Goal: Information Seeking & Learning: Learn about a topic

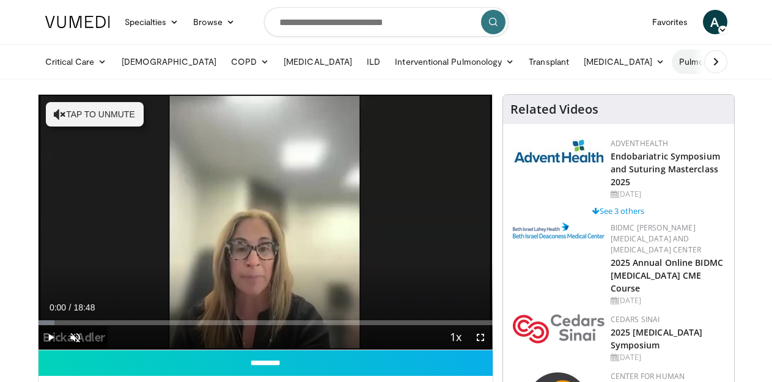
click at [672, 62] on link "Pulmonary Infection" at bounding box center [725, 62] width 106 height 24
click at [673, 95] on link "[MEDICAL_DATA]" at bounding box center [746, 91] width 146 height 20
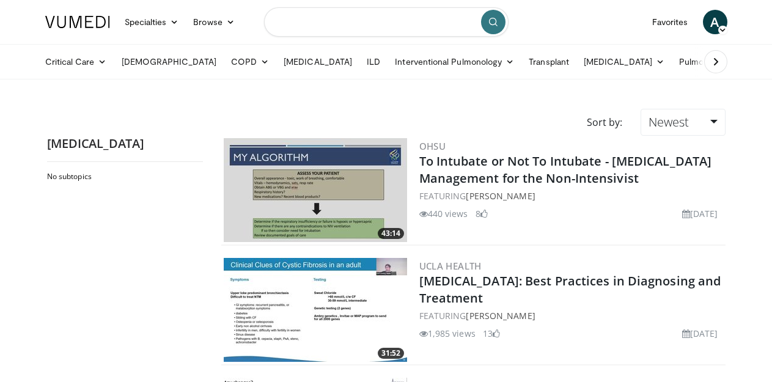
click at [347, 25] on input "Search topics, interventions" at bounding box center [386, 21] width 245 height 29
type input "*****"
click at [496, 17] on button "submit" at bounding box center [493, 22] width 24 height 24
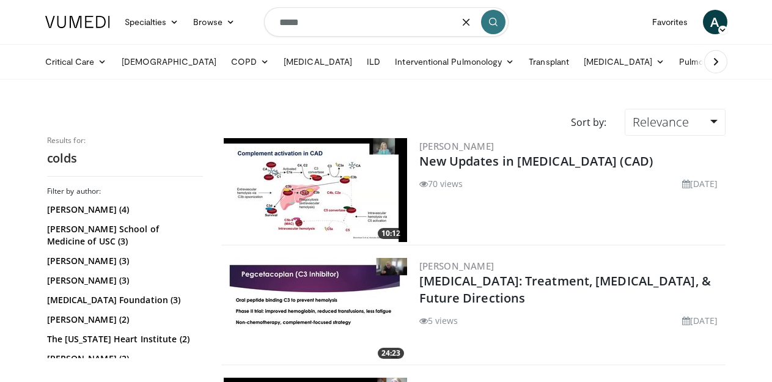
click at [314, 21] on input "*****" at bounding box center [386, 21] width 245 height 29
type input "*"
type input "**********"
click at [494, 26] on icon "submit" at bounding box center [494, 22] width 10 height 10
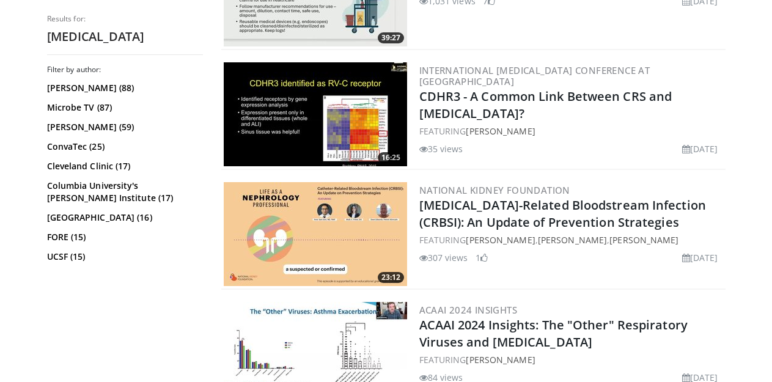
scroll to position [612, 0]
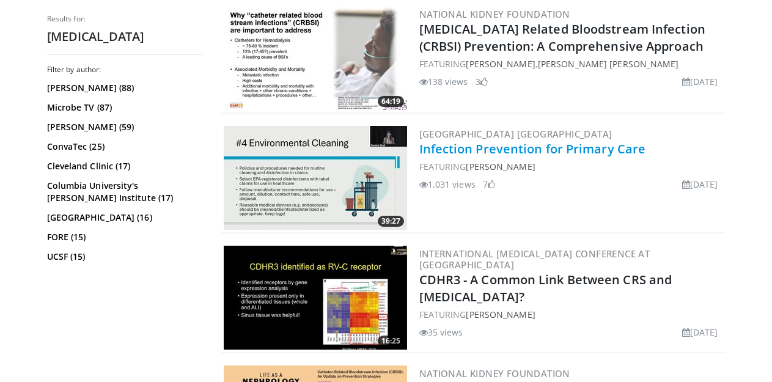
click at [479, 152] on link "Infection Prevention for Primary Care" at bounding box center [533, 149] width 227 height 17
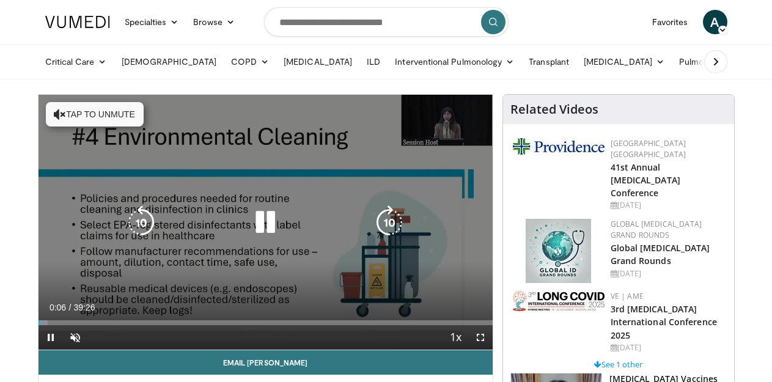
click at [181, 257] on div "10 seconds Tap to unmute" at bounding box center [266, 222] width 454 height 255
click at [261, 234] on icon "Video Player" at bounding box center [265, 222] width 34 height 34
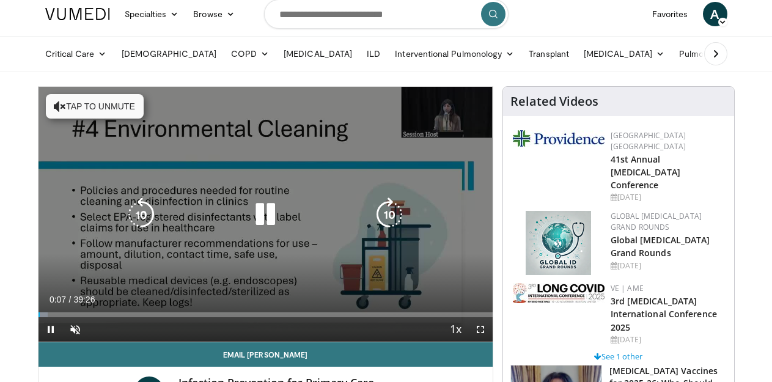
scroll to position [61, 0]
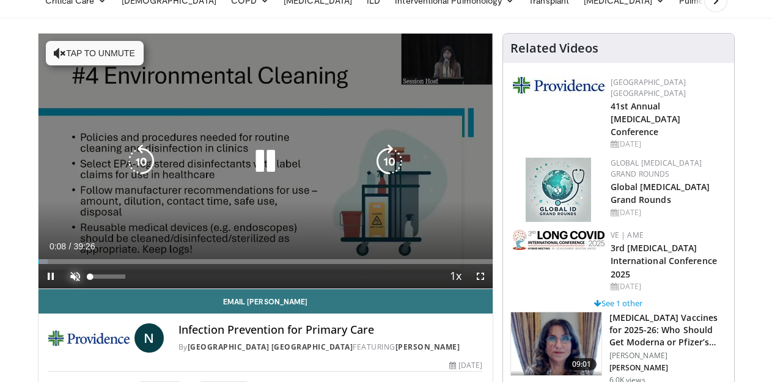
drag, startPoint x: 45, startPoint y: 289, endPoint x: 45, endPoint y: 300, distance: 10.4
click at [63, 289] on span "Video Player" at bounding box center [75, 276] width 24 height 24
drag, startPoint x: 489, startPoint y: 299, endPoint x: 155, endPoint y: 259, distance: 336.9
click at [489, 289] on span "Video Player" at bounding box center [480, 276] width 24 height 24
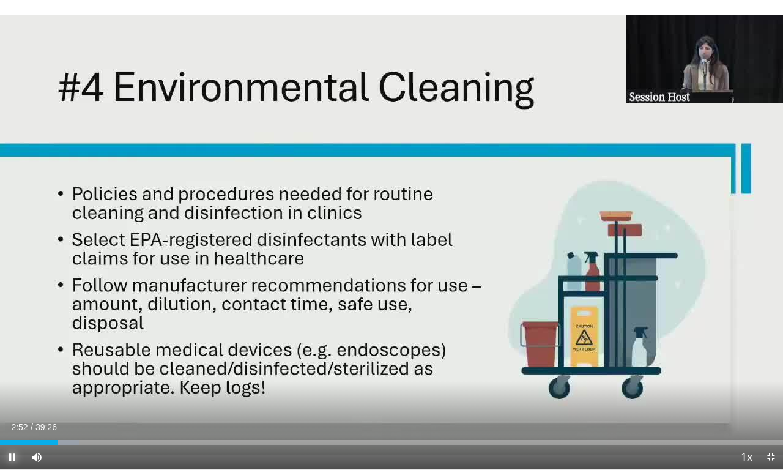
click at [14, 382] on span "Video Player" at bounding box center [12, 457] width 24 height 24
click at [772, 382] on span "Video Player" at bounding box center [770, 457] width 24 height 24
